Goal: Navigation & Orientation: Find specific page/section

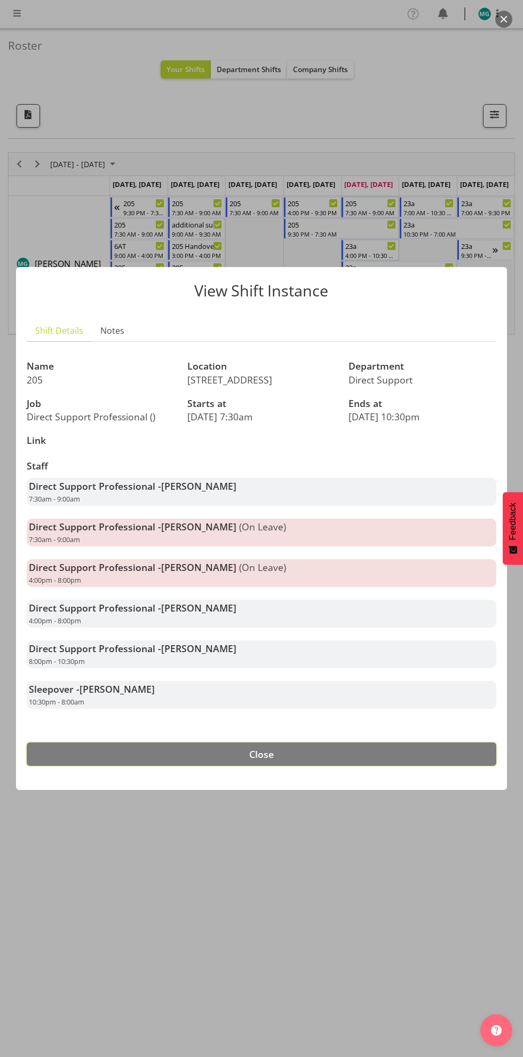
click at [336, 761] on button "Close" at bounding box center [262, 753] width 470 height 23
